Goal: Transaction & Acquisition: Subscribe to service/newsletter

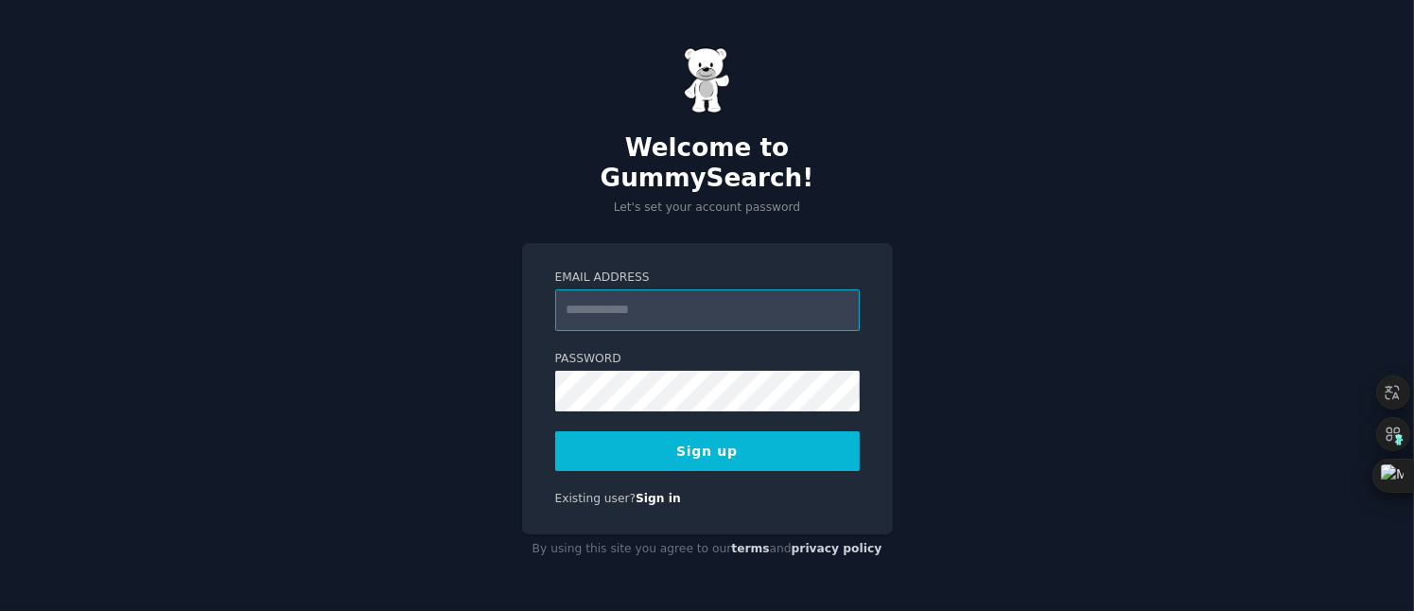
click at [688, 313] on input "Email Address" at bounding box center [707, 310] width 305 height 42
type input "**********"
click at [682, 431] on button "Sign up" at bounding box center [707, 451] width 305 height 40
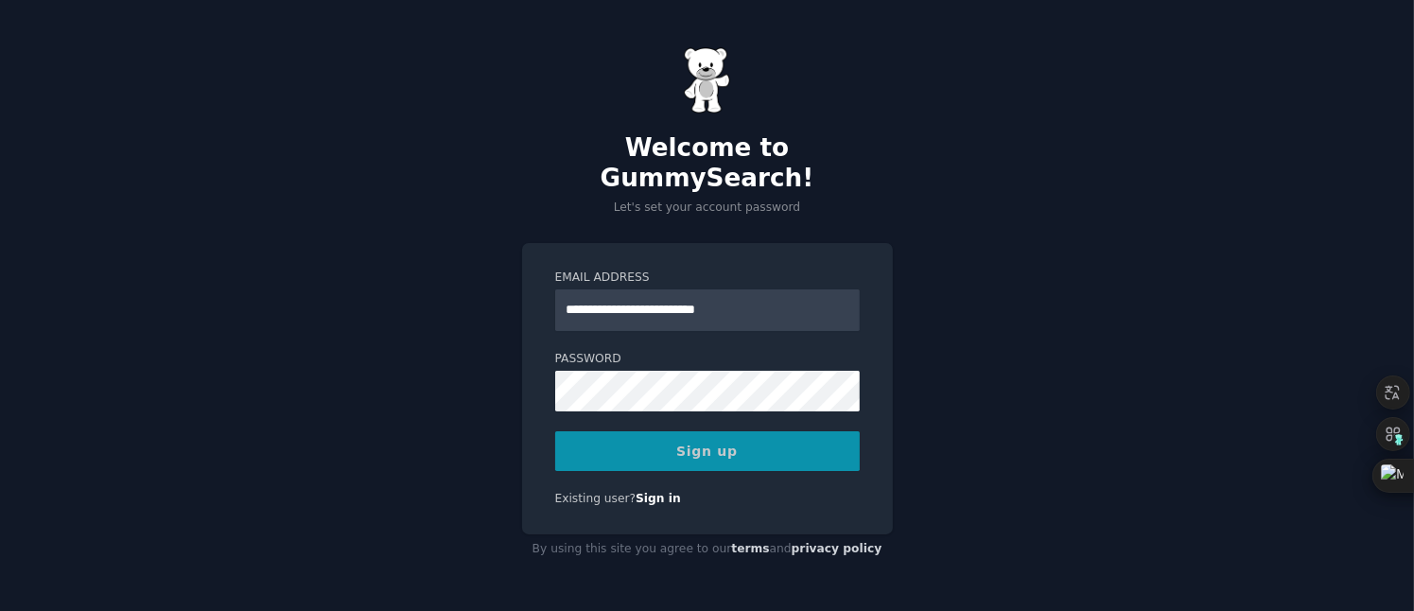
click at [682, 431] on div "Sign up" at bounding box center [707, 451] width 305 height 40
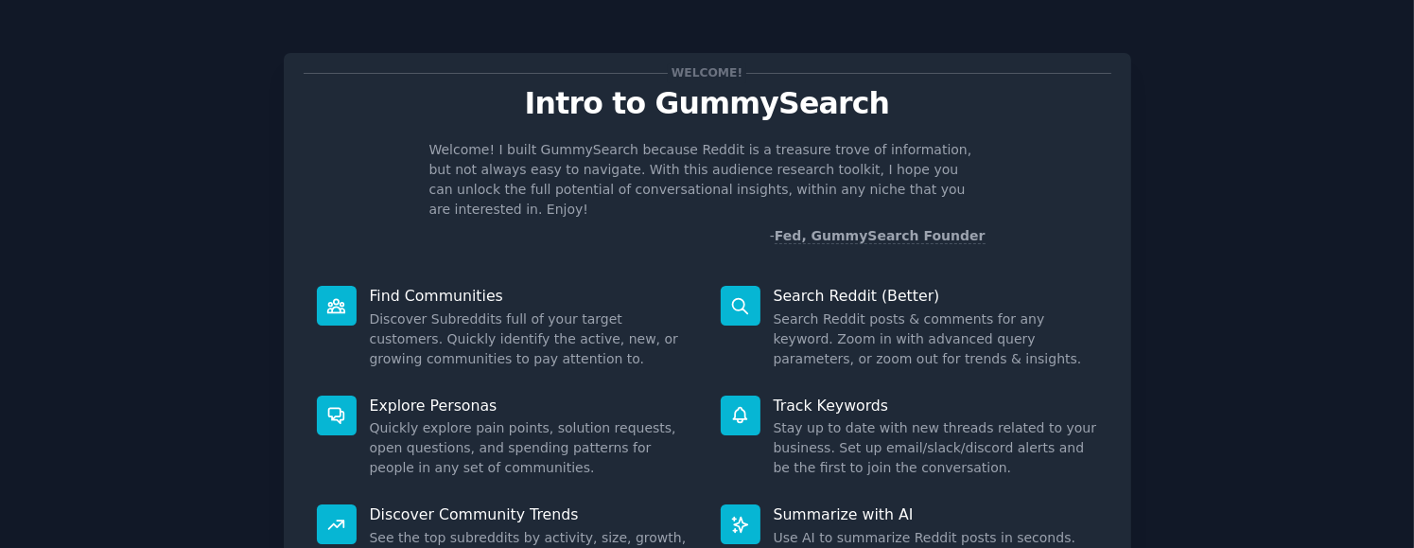
scroll to position [192, 0]
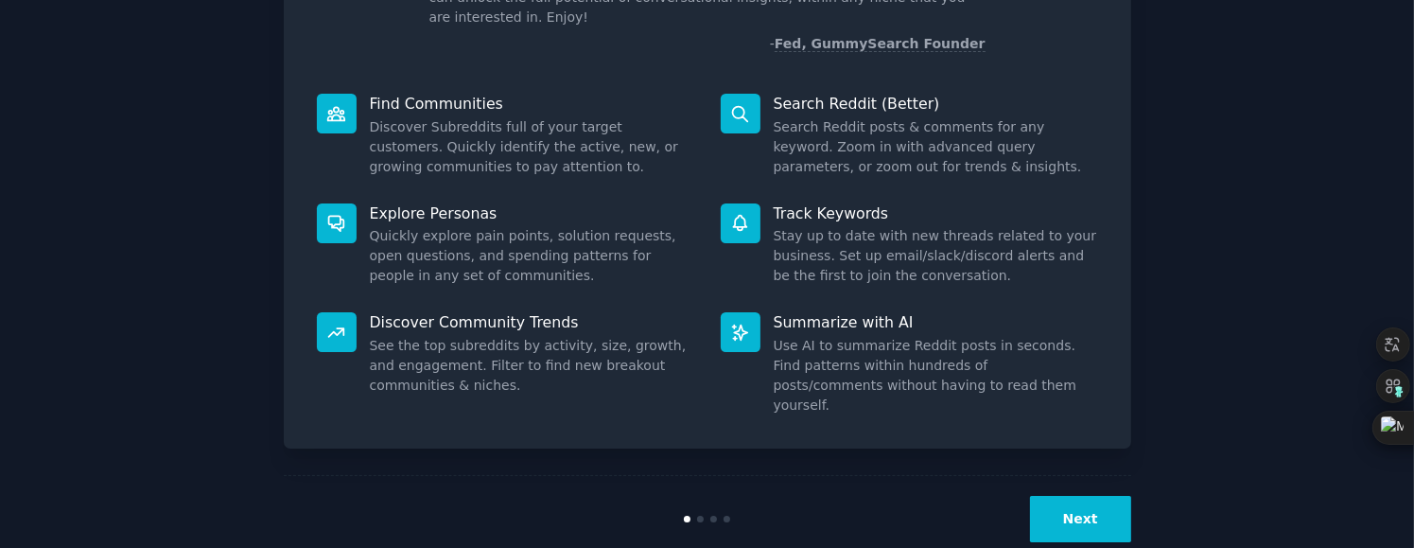
click at [1044, 496] on button "Next" at bounding box center [1080, 519] width 101 height 46
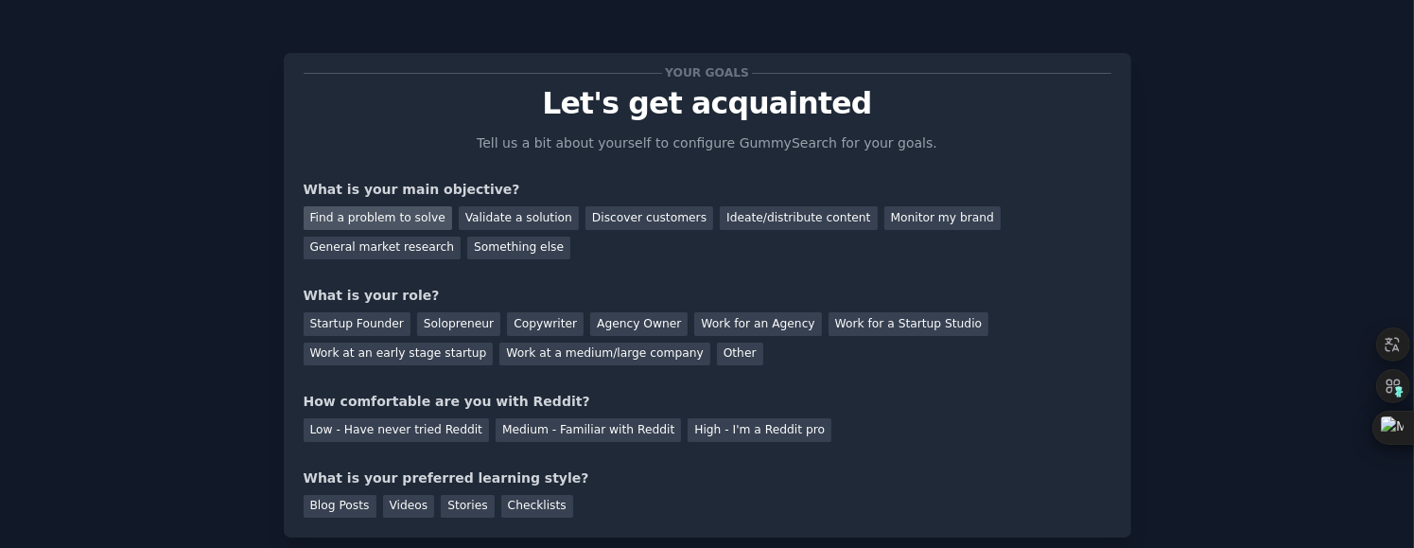
click at [348, 216] on div "Find a problem to solve" at bounding box center [378, 218] width 148 height 24
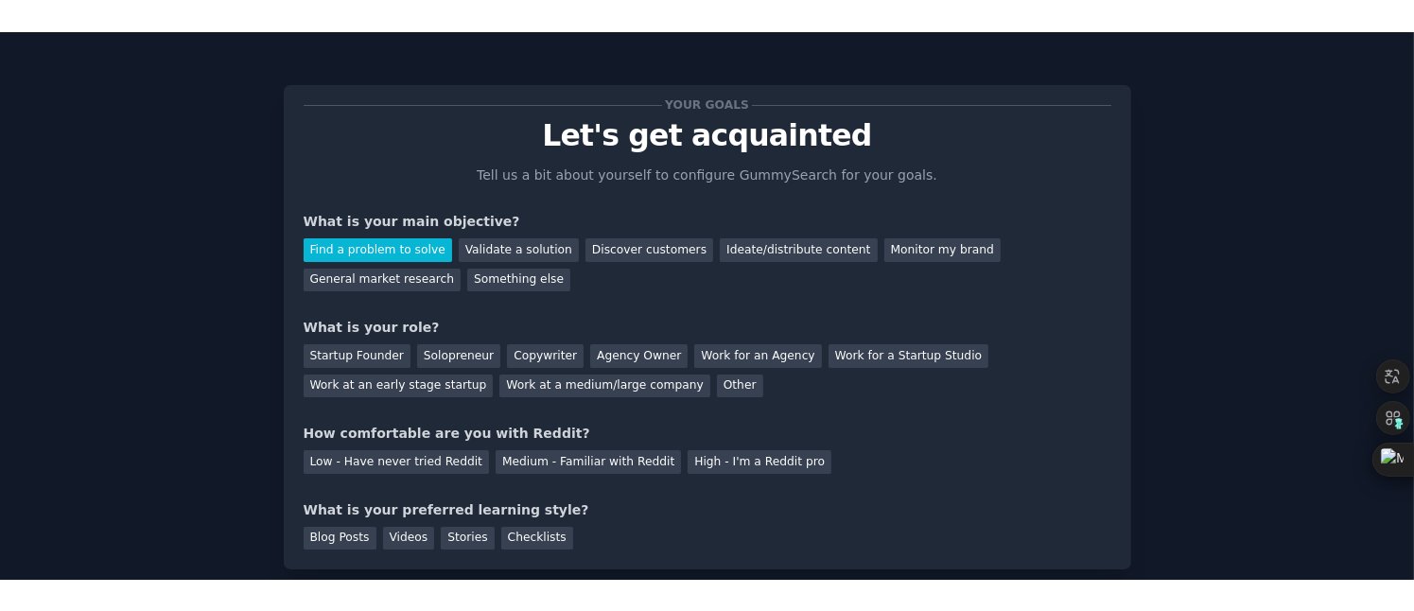
scroll to position [95, 0]
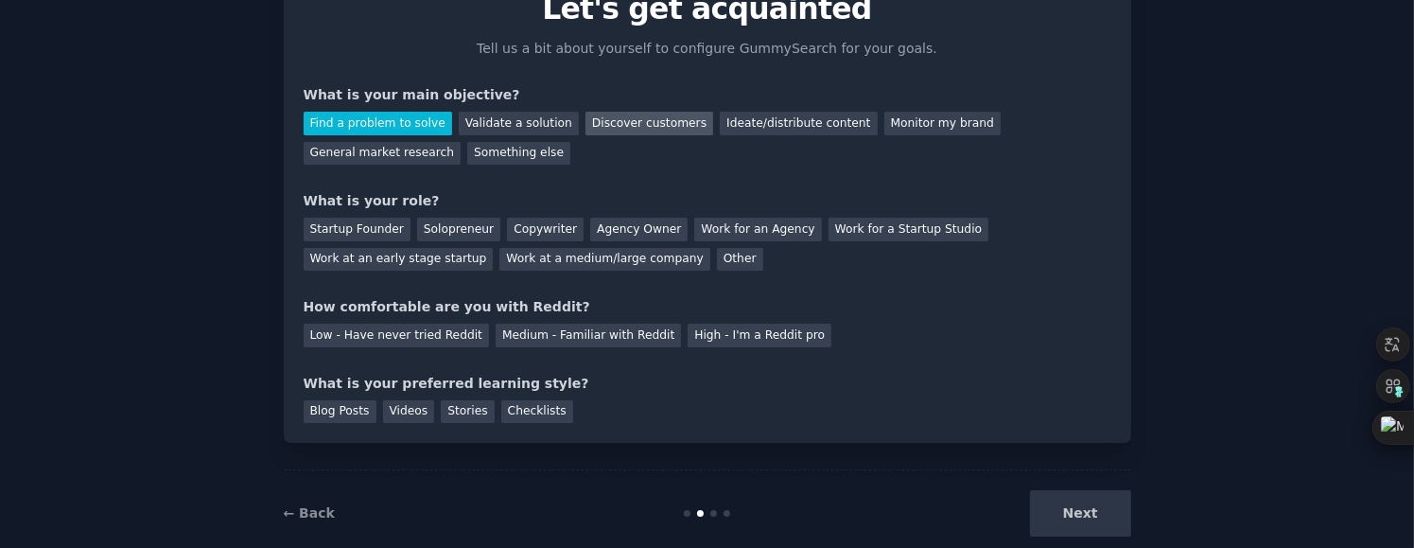
click at [613, 125] on div "Discover customers" at bounding box center [649, 124] width 128 height 24
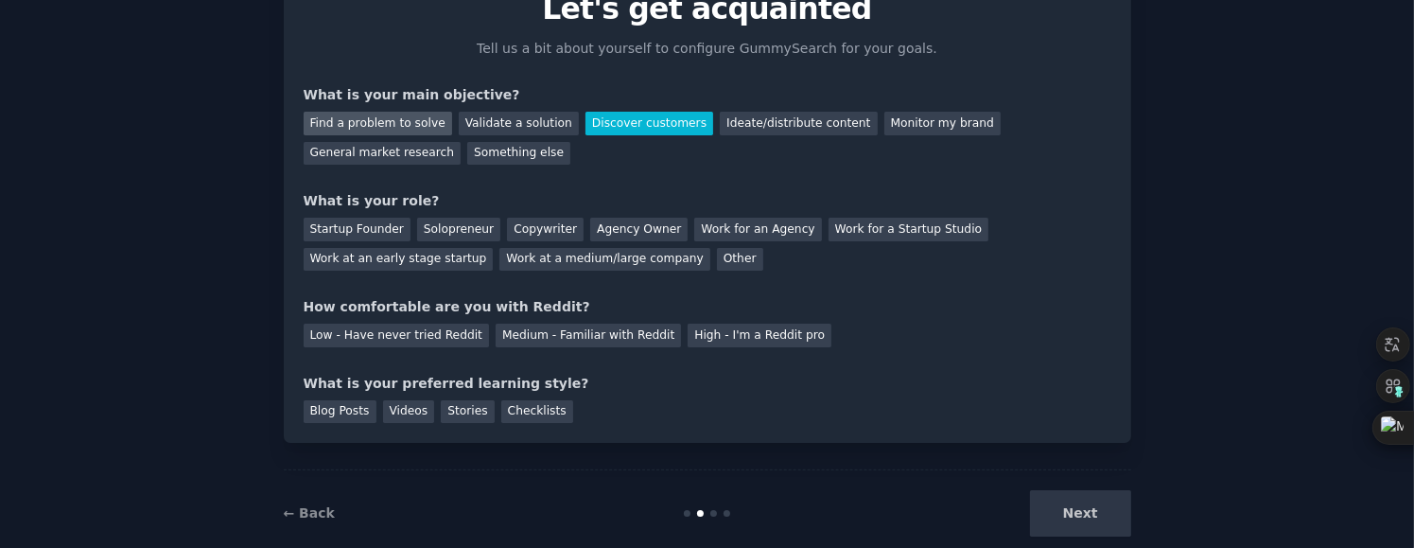
click at [398, 129] on div "Find a problem to solve" at bounding box center [378, 124] width 148 height 24
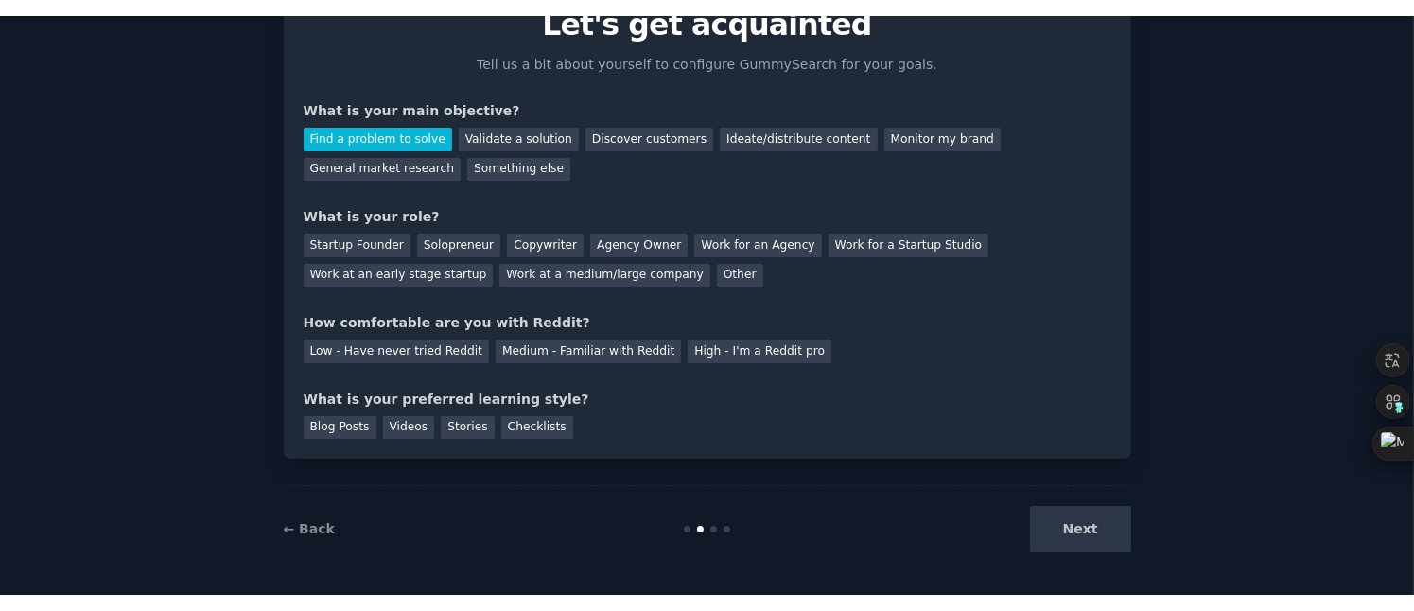
scroll to position [66, 0]
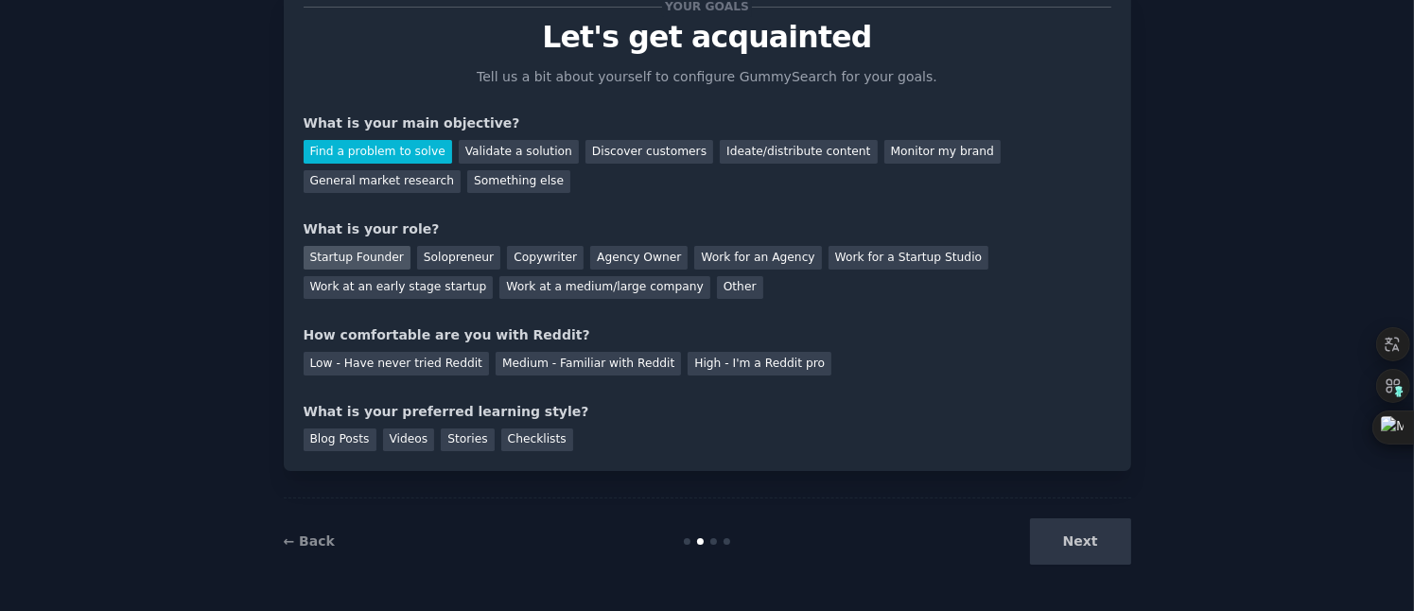
click at [360, 264] on div "Startup Founder" at bounding box center [357, 258] width 107 height 24
click at [400, 368] on div "Low - Have never tried Reddit" at bounding box center [396, 364] width 185 height 24
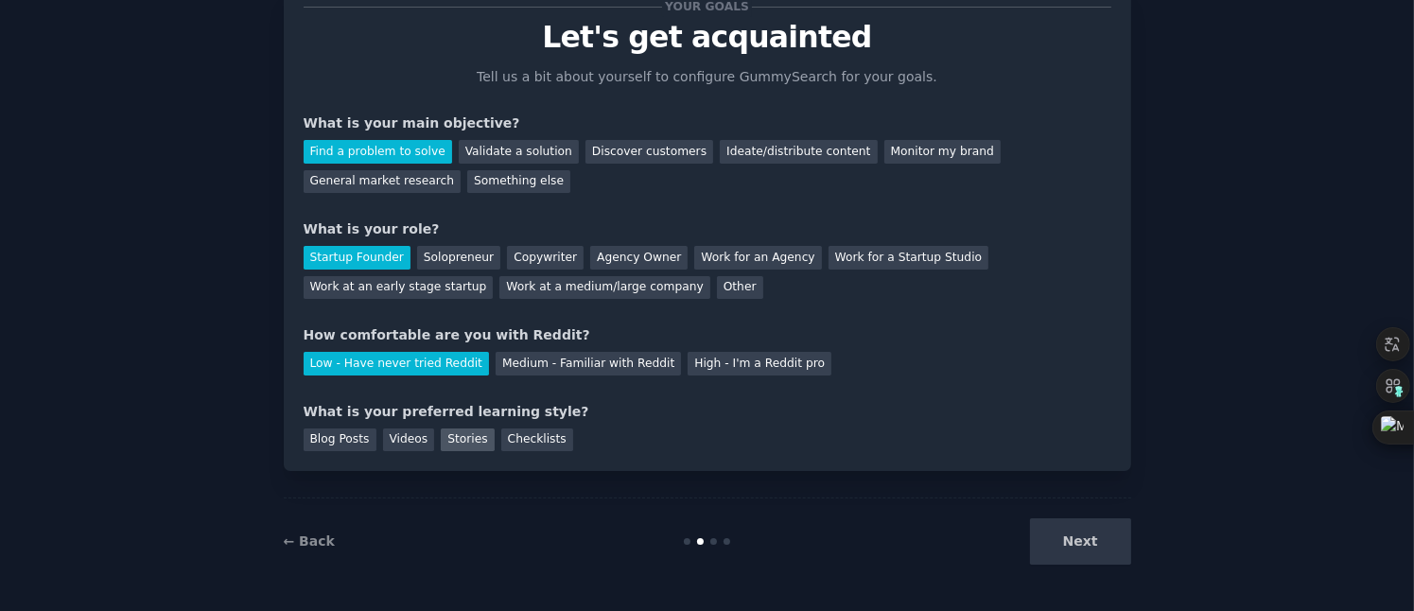
click at [467, 443] on div "Stories" at bounding box center [467, 440] width 53 height 24
click at [502, 439] on div "Checklists" at bounding box center [537, 440] width 72 height 24
click at [461, 443] on div "Stories" at bounding box center [467, 440] width 53 height 24
click at [517, 442] on div "Checklists" at bounding box center [537, 440] width 72 height 24
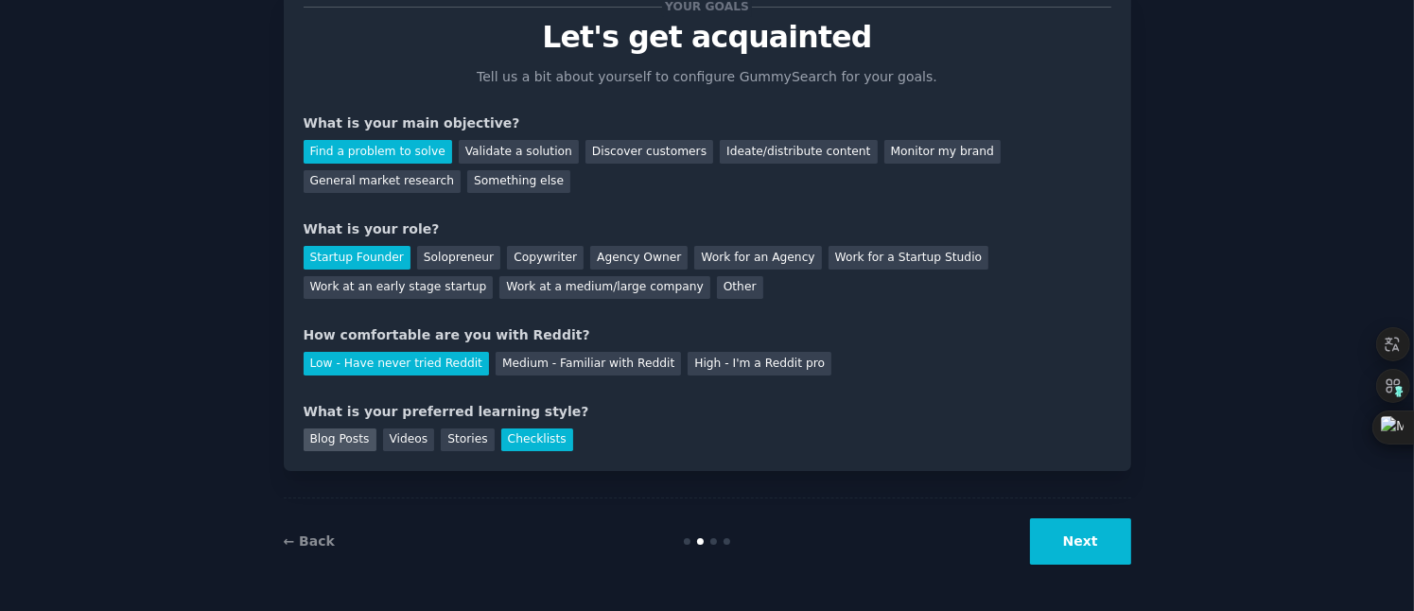
click at [337, 444] on div "Blog Posts" at bounding box center [340, 440] width 73 height 24
click at [1060, 544] on button "Next" at bounding box center [1080, 541] width 101 height 46
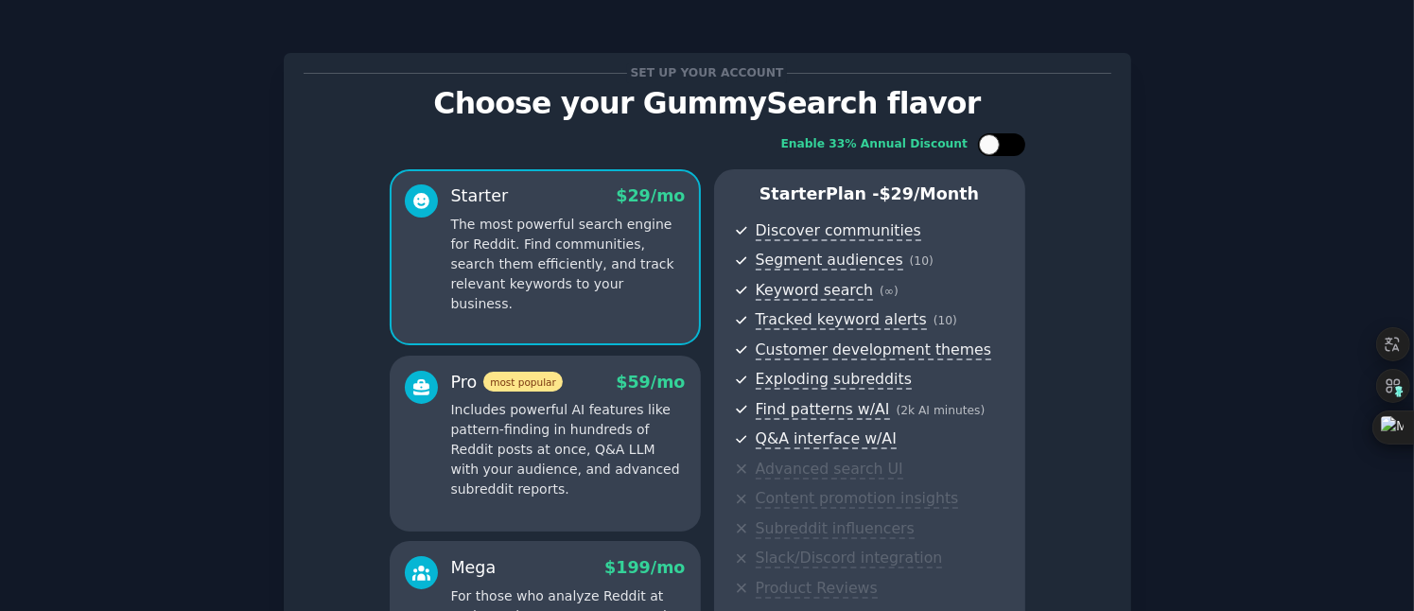
click at [979, 144] on div at bounding box center [989, 144] width 21 height 21
click at [992, 140] on icon at bounding box center [990, 145] width 10 height 10
click at [992, 139] on div at bounding box center [989, 144] width 21 height 21
click at [992, 140] on icon at bounding box center [990, 145] width 10 height 10
checkbox input "false"
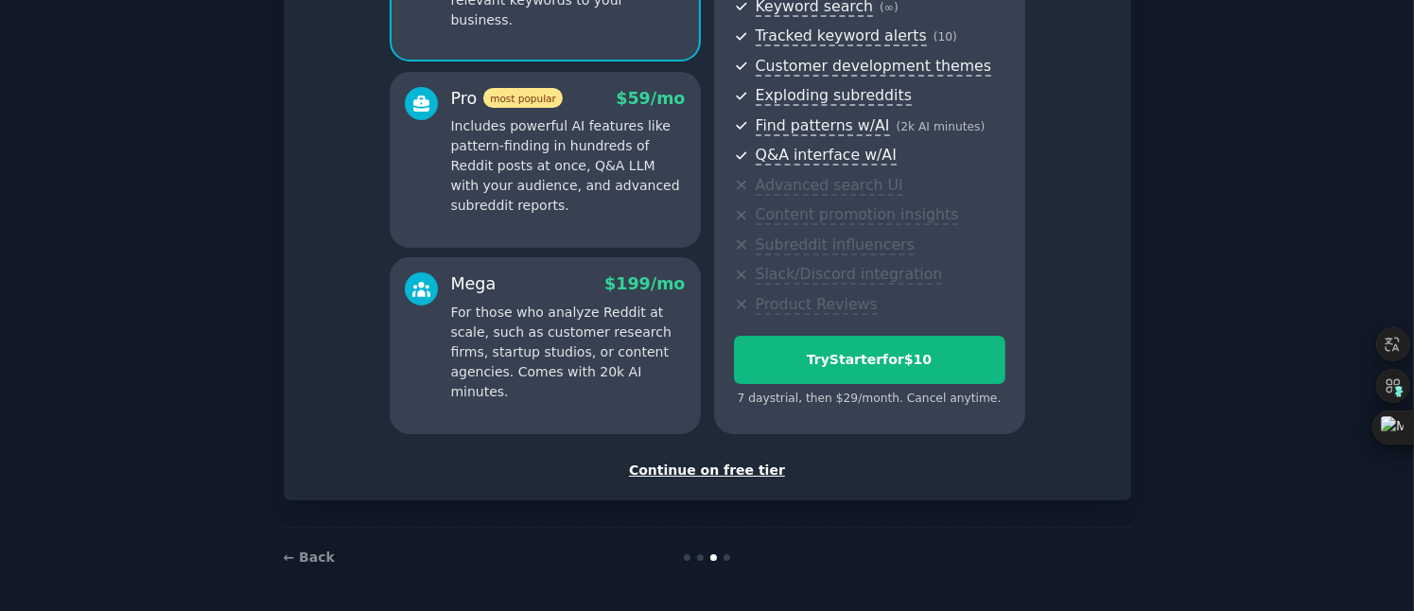
scroll to position [286, 0]
click at [737, 467] on div "Continue on free tier" at bounding box center [708, 469] width 808 height 20
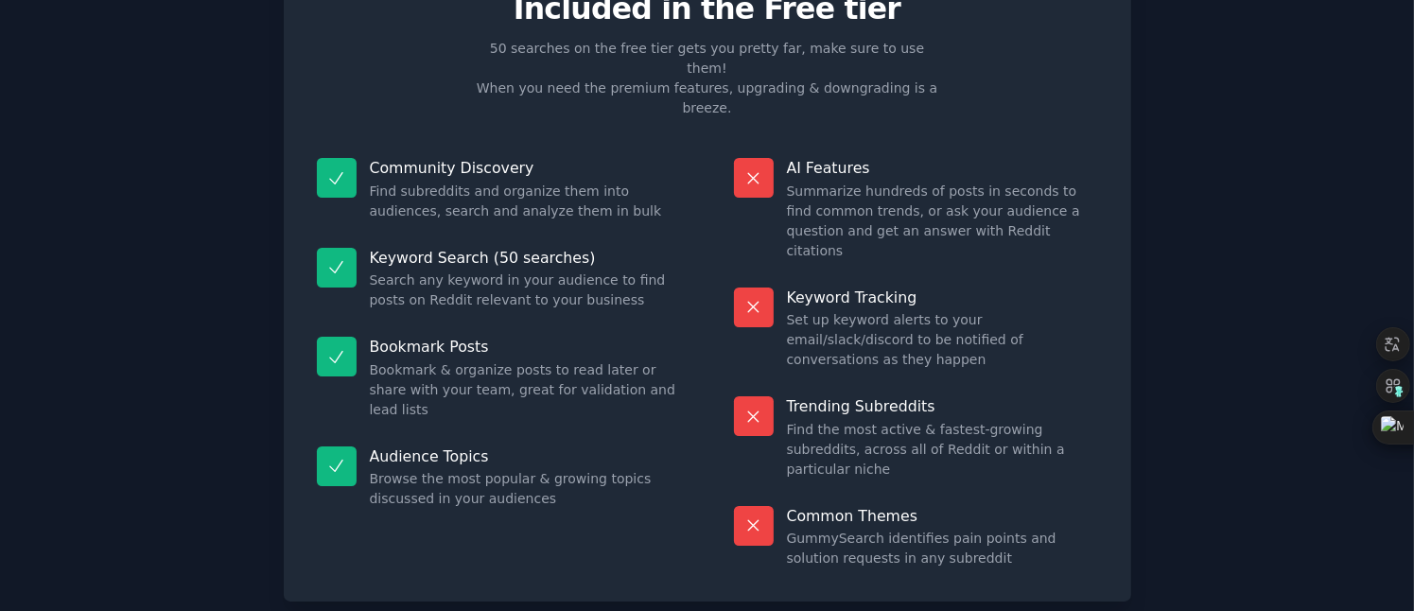
scroll to position [125, 0]
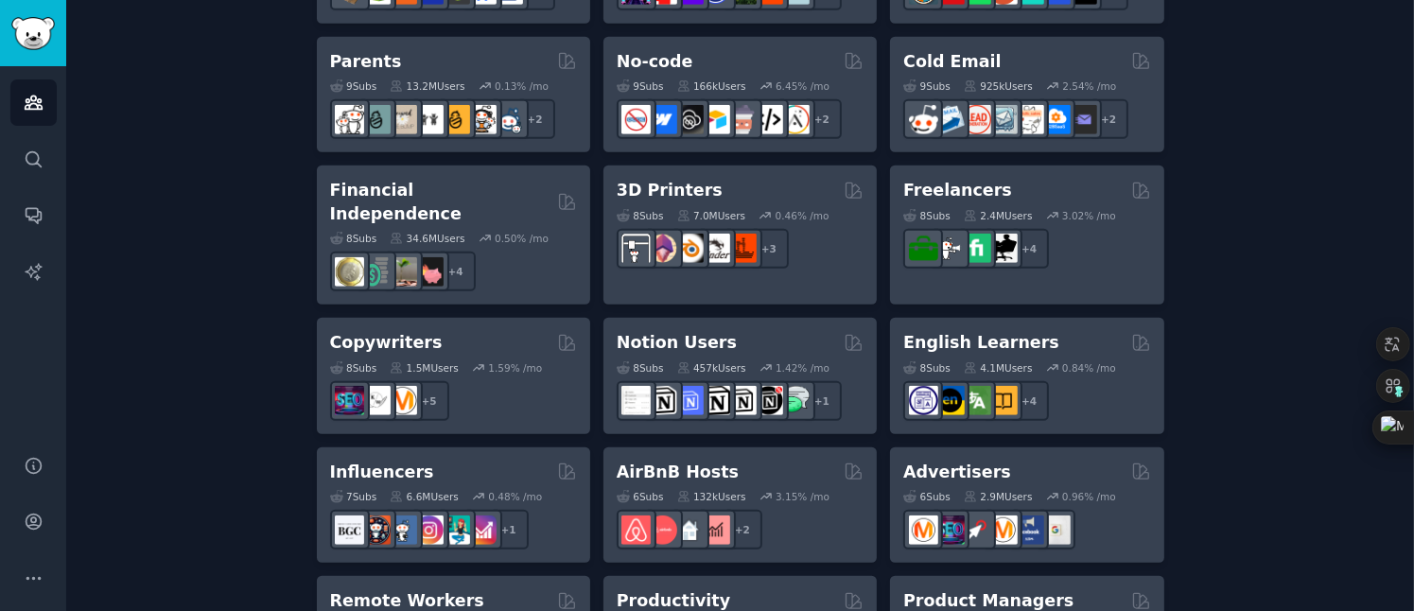
scroll to position [1570, 0]
